Goal: Information Seeking & Learning: Learn about a topic

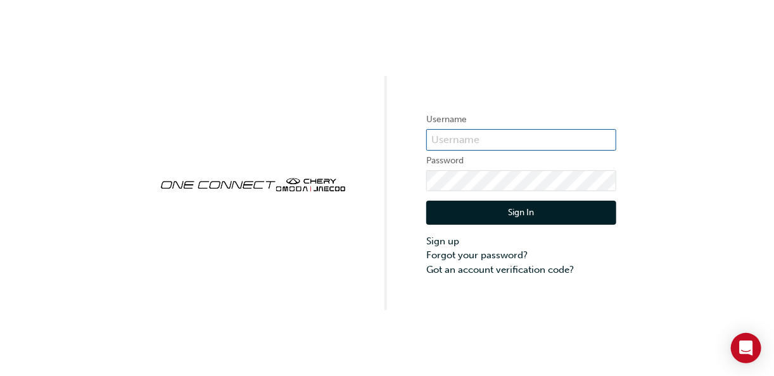
type input "CHAU1188"
click at [584, 210] on button "Sign In" at bounding box center [521, 213] width 190 height 24
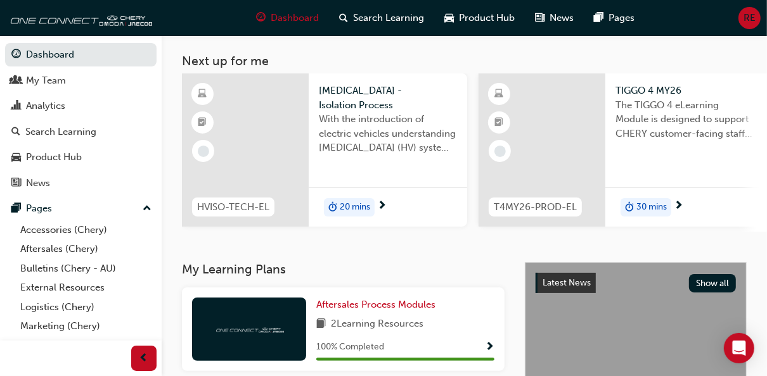
scroll to position [67, 0]
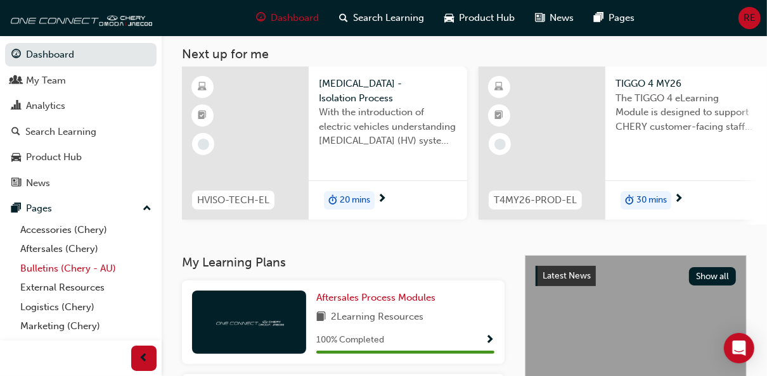
click at [42, 270] on link "Bulletins (Chery - AU)" at bounding box center [85, 269] width 141 height 20
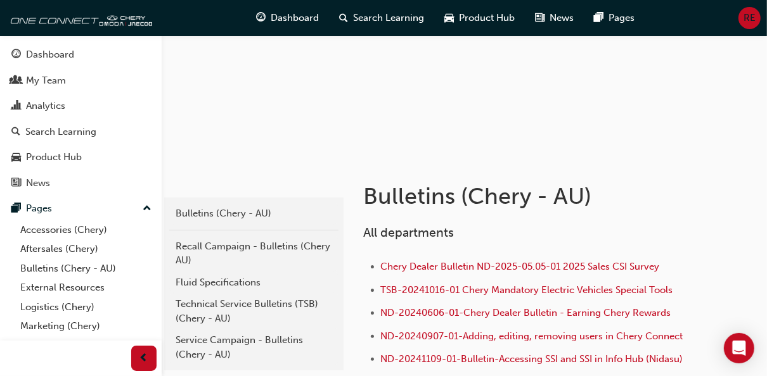
scroll to position [84, 0]
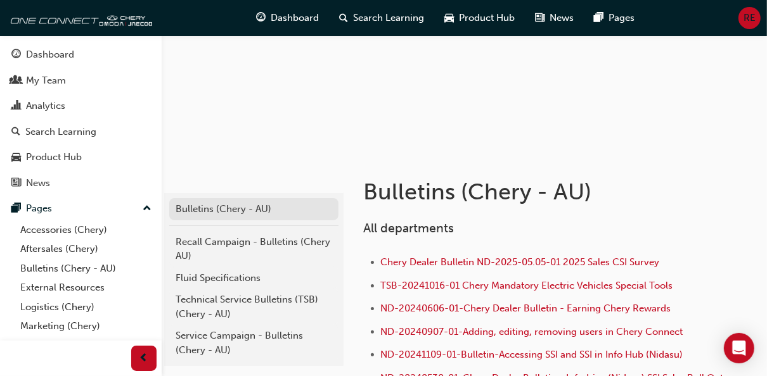
click at [184, 212] on div "Bulletins (Chery - AU)" at bounding box center [253, 209] width 156 height 15
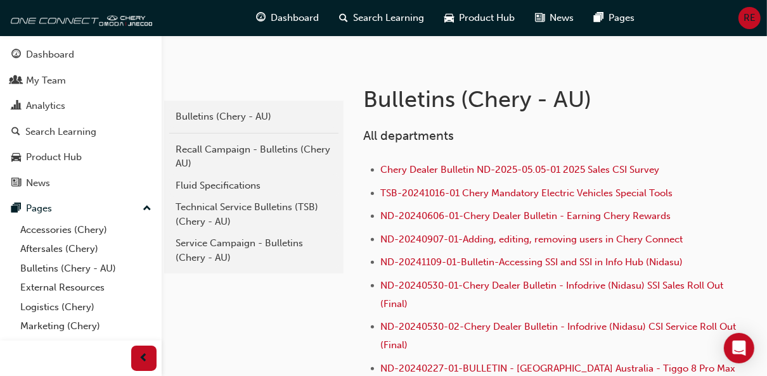
scroll to position [203, 0]
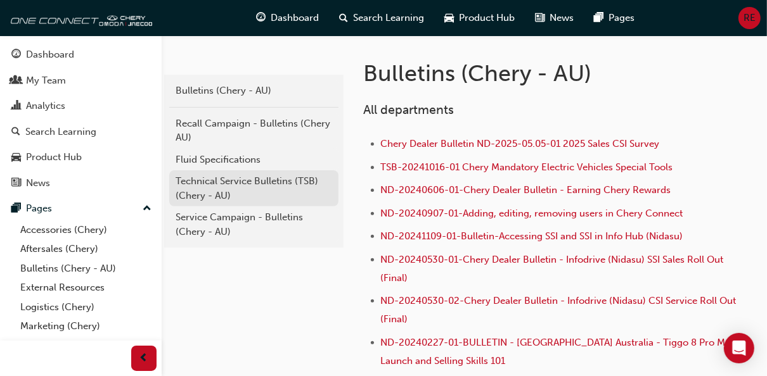
click at [279, 183] on div "Technical Service Bulletins (TSB) (Chery - AU)" at bounding box center [253, 188] width 156 height 29
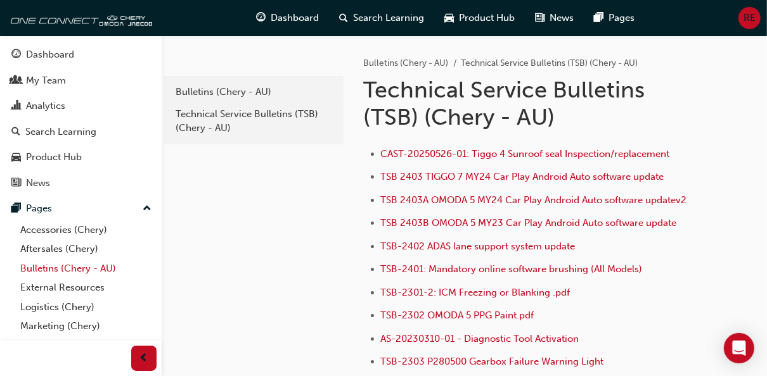
click at [60, 268] on link "Bulletins (Chery - AU)" at bounding box center [85, 269] width 141 height 20
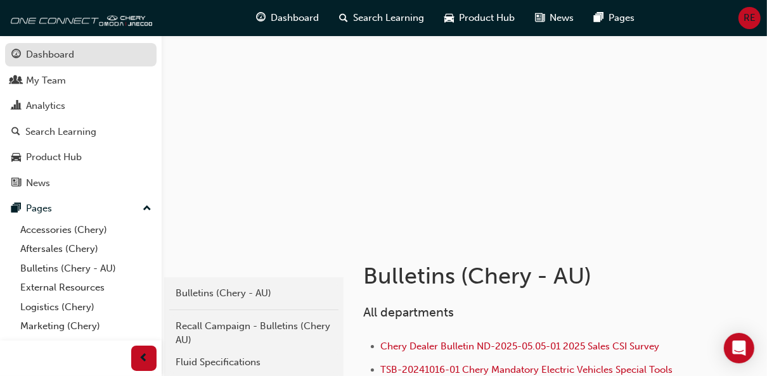
click at [45, 53] on div "Dashboard" at bounding box center [50, 55] width 48 height 15
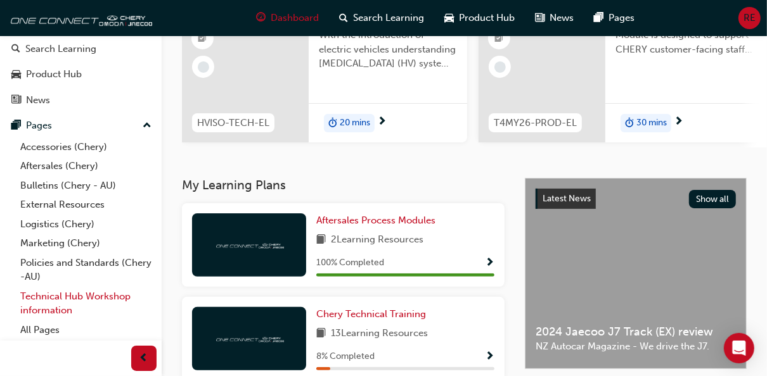
scroll to position [169, 0]
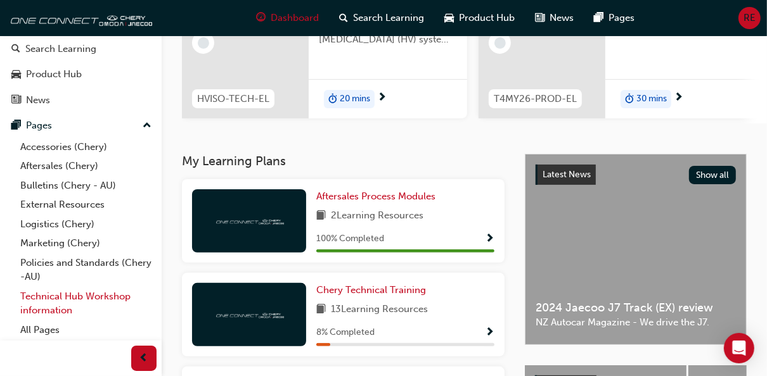
click at [100, 298] on link "Technical Hub Workshop information" at bounding box center [85, 304] width 141 height 34
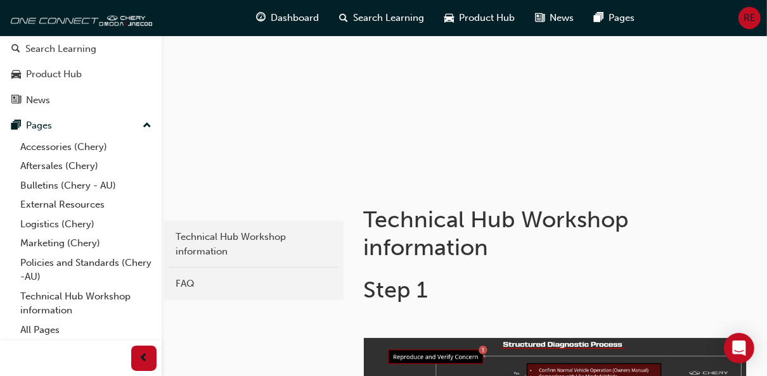
scroll to position [101, 0]
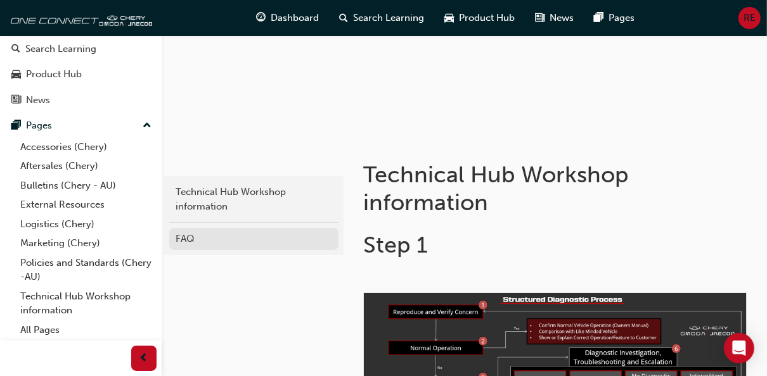
click at [239, 241] on div "FAQ" at bounding box center [253, 239] width 156 height 15
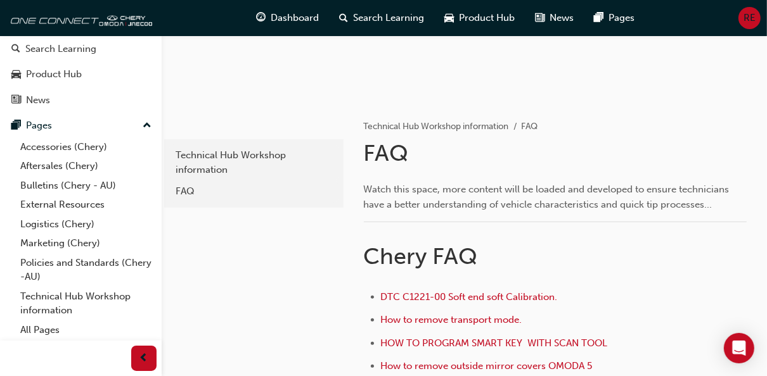
scroll to position [129, 0]
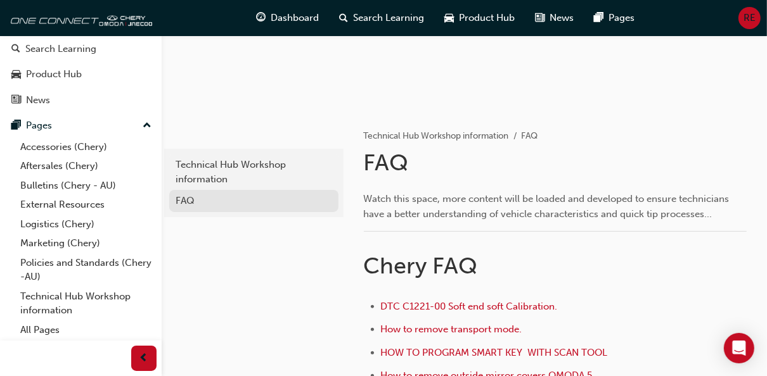
click at [215, 198] on div "FAQ" at bounding box center [253, 201] width 156 height 15
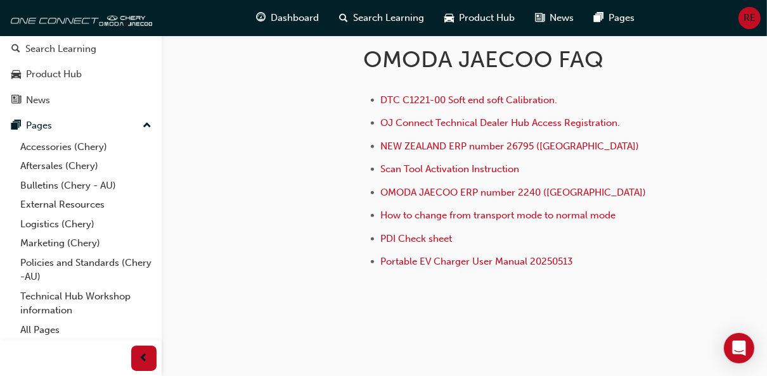
scroll to position [703, 0]
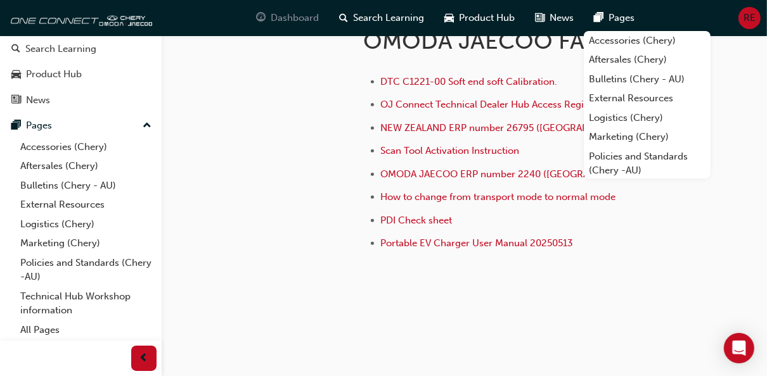
click at [279, 15] on span "Dashboard" at bounding box center [294, 18] width 48 height 15
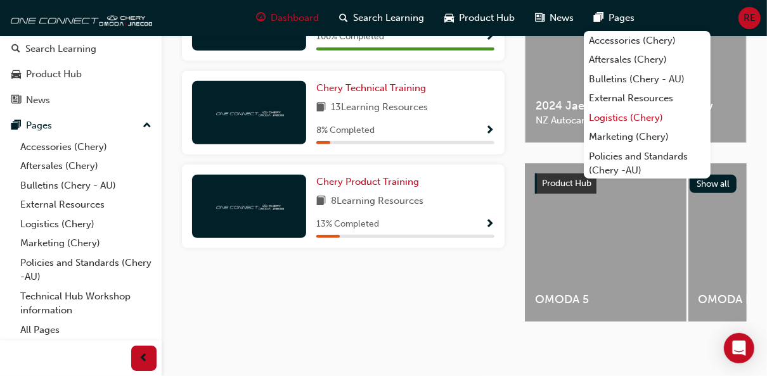
scroll to position [378, 0]
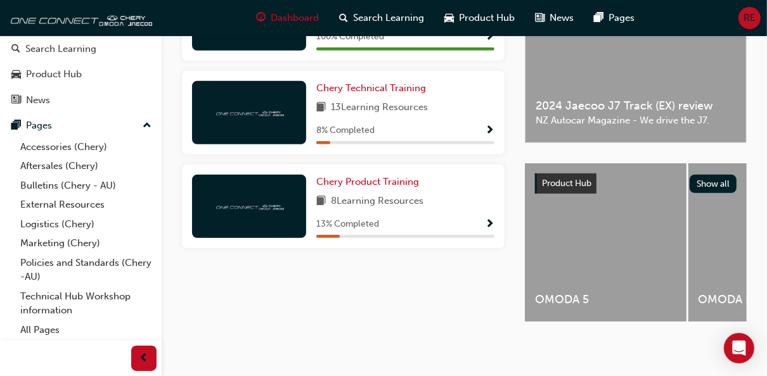
drag, startPoint x: 773, startPoint y: 272, endPoint x: 502, endPoint y: 363, distance: 286.7
click at [502, 363] on div "RE Welcome back , [PERSON_NAME] To One Connect Next up for me HVISO-TECH-EL [ME…" at bounding box center [383, 2] width 767 height 747
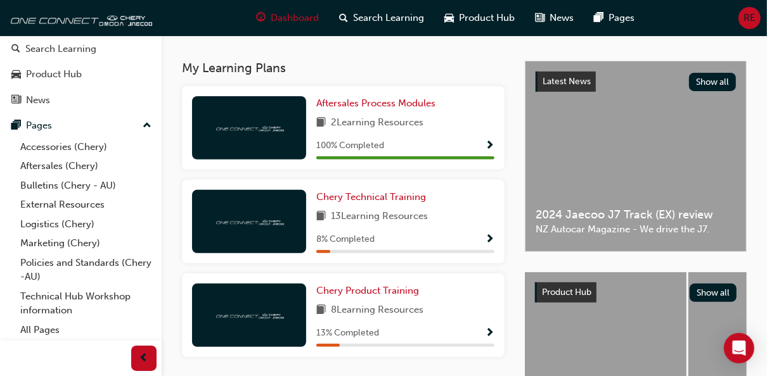
scroll to position [277, 0]
